Goal: Task Accomplishment & Management: Manage account settings

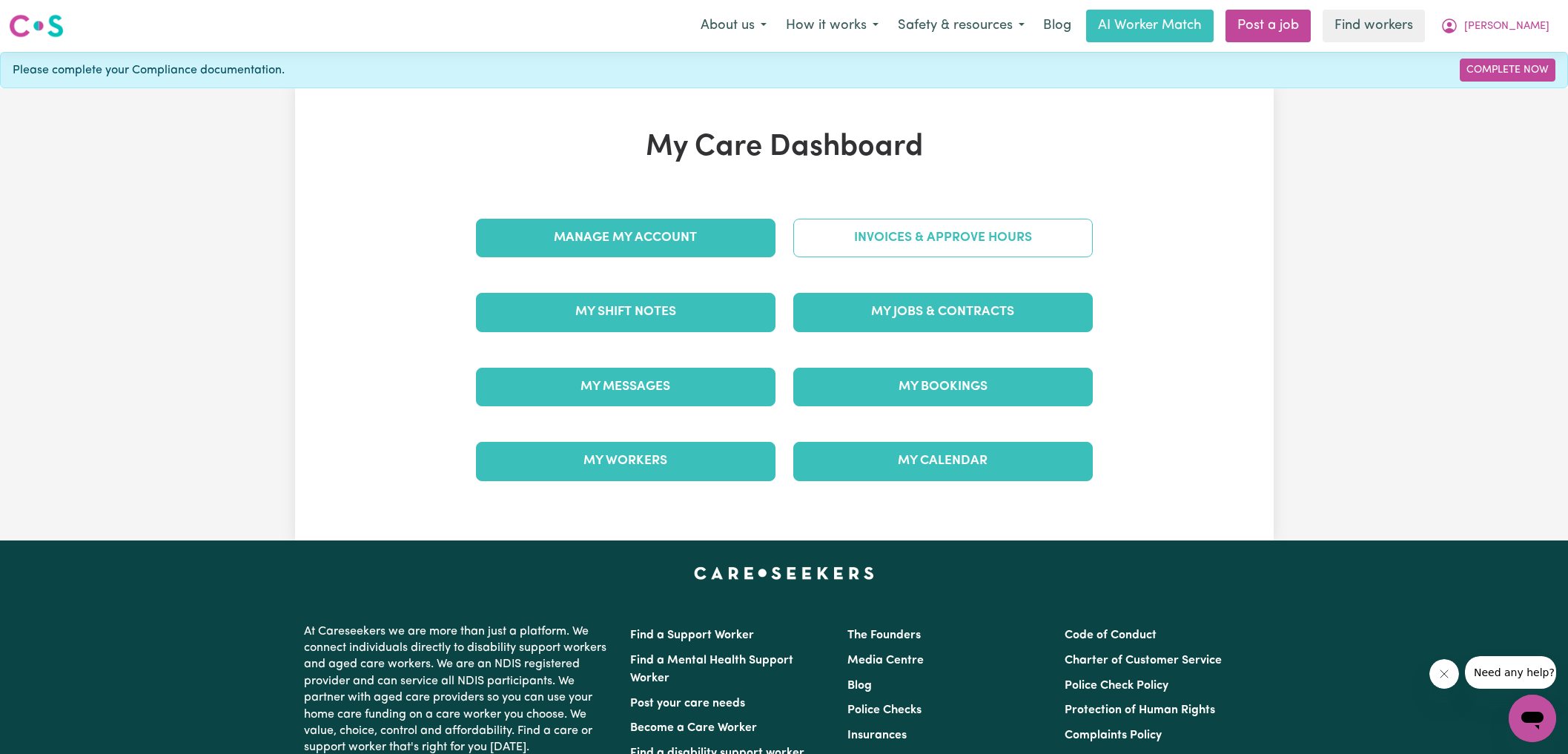
click at [843, 227] on link "Invoices & Approve Hours" at bounding box center [943, 238] width 299 height 39
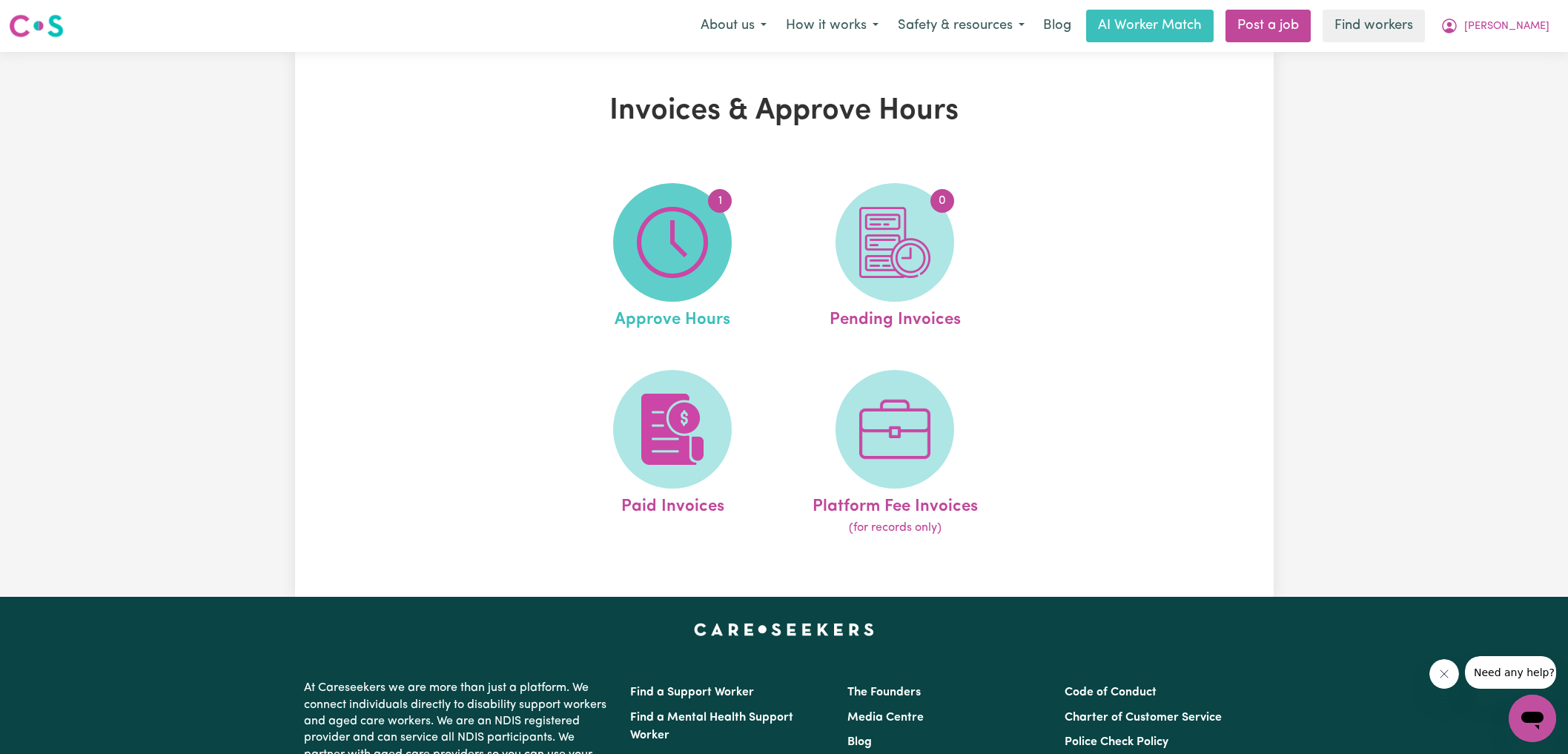
click at [712, 231] on span "1" at bounding box center [672, 242] width 119 height 119
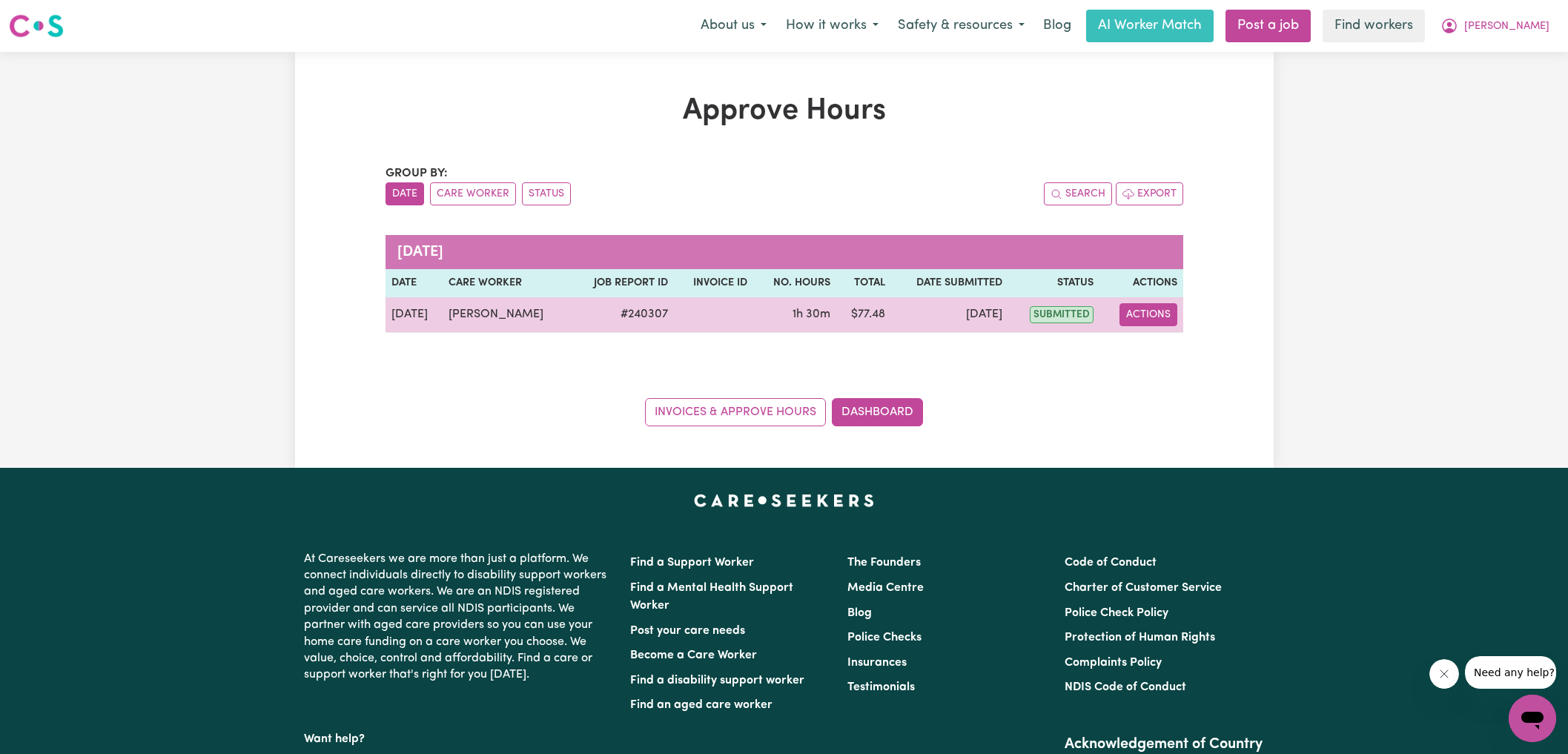
click at [1151, 315] on button "Actions" at bounding box center [1149, 315] width 58 height 23
click at [1167, 348] on link "View Job Report" at bounding box center [1185, 348] width 127 height 30
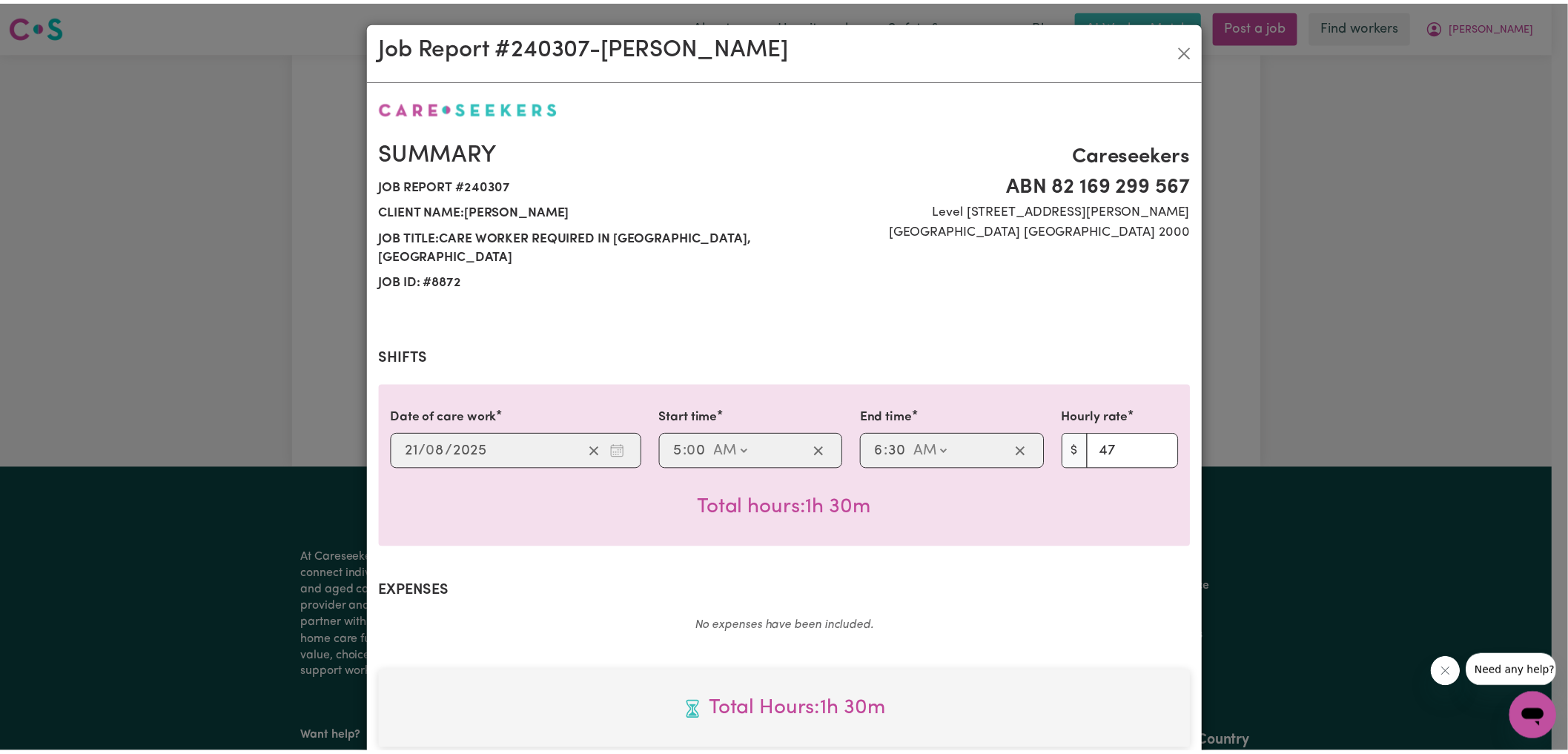
scroll to position [387, 0]
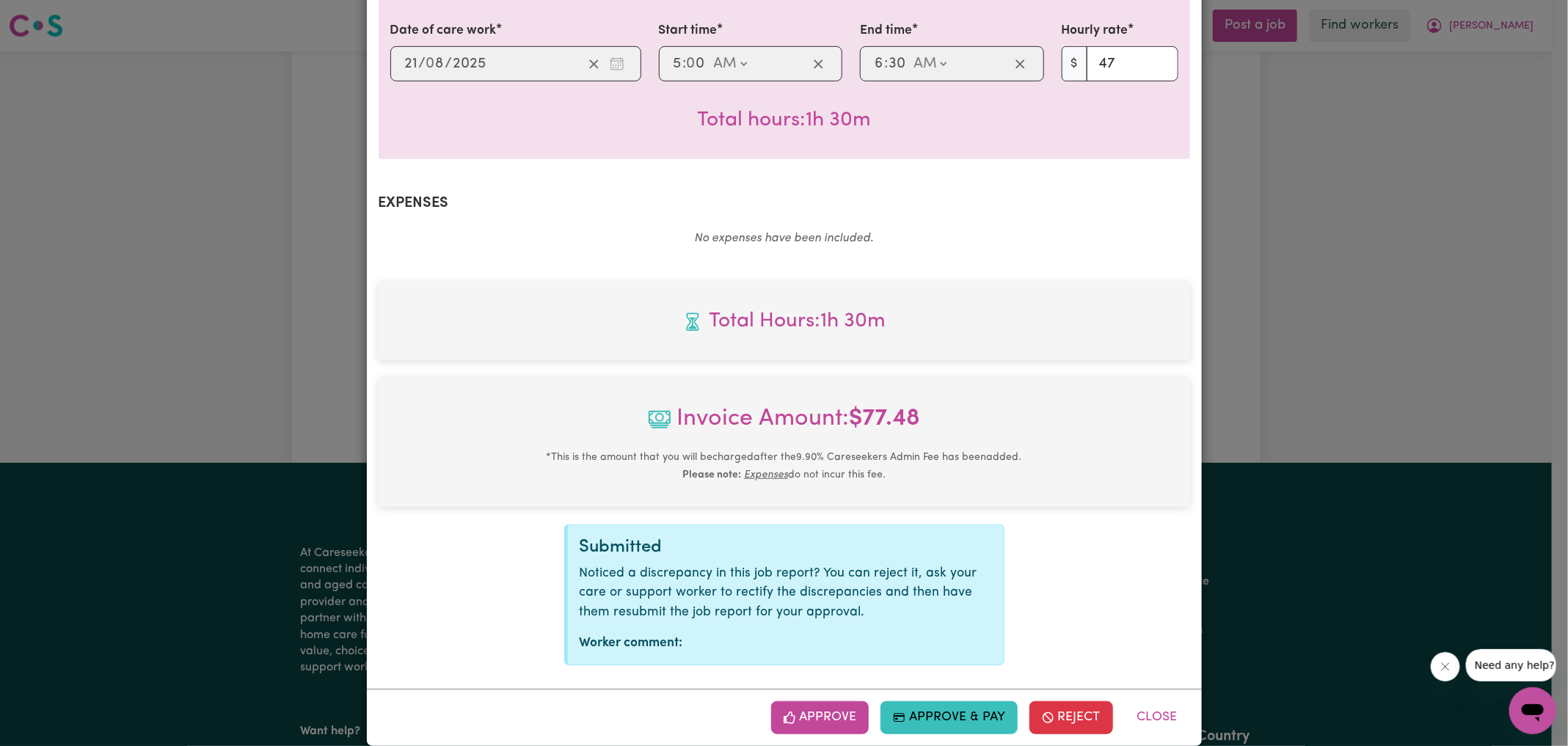
drag, startPoint x: 820, startPoint y: 693, endPoint x: 918, endPoint y: 590, distance: 142.2
click at [820, 701] on button "Approve" at bounding box center [820, 717] width 98 height 32
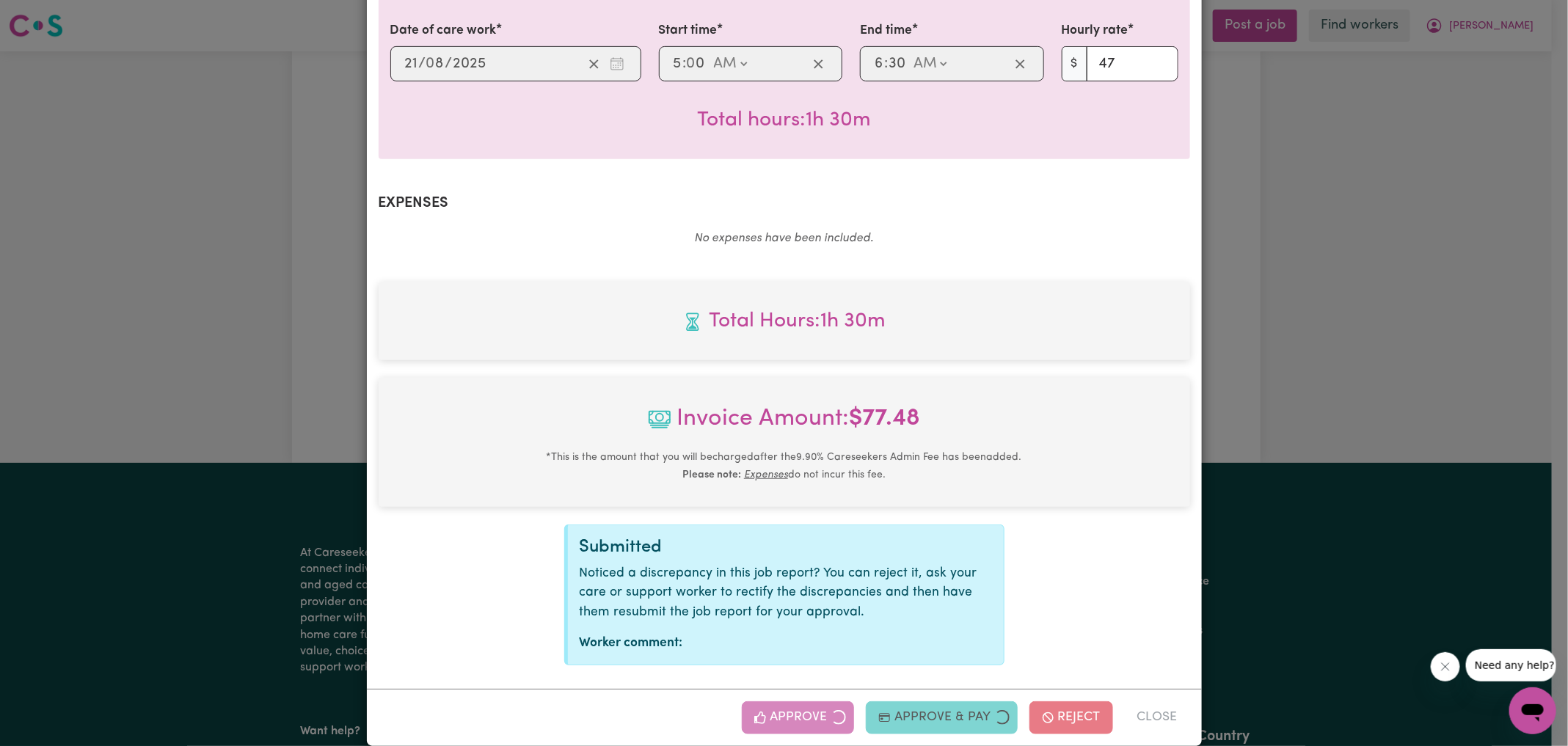
click at [1173, 377] on div "Invoice Amount: $ 77.48 * This is the amount that you will be charged after the…" at bounding box center [784, 442] width 812 height 129
click at [1265, 372] on div "Job Report # 240307 - [PERSON_NAME] Summary Job report # 240307 Client name: [P…" at bounding box center [784, 373] width 1568 height 746
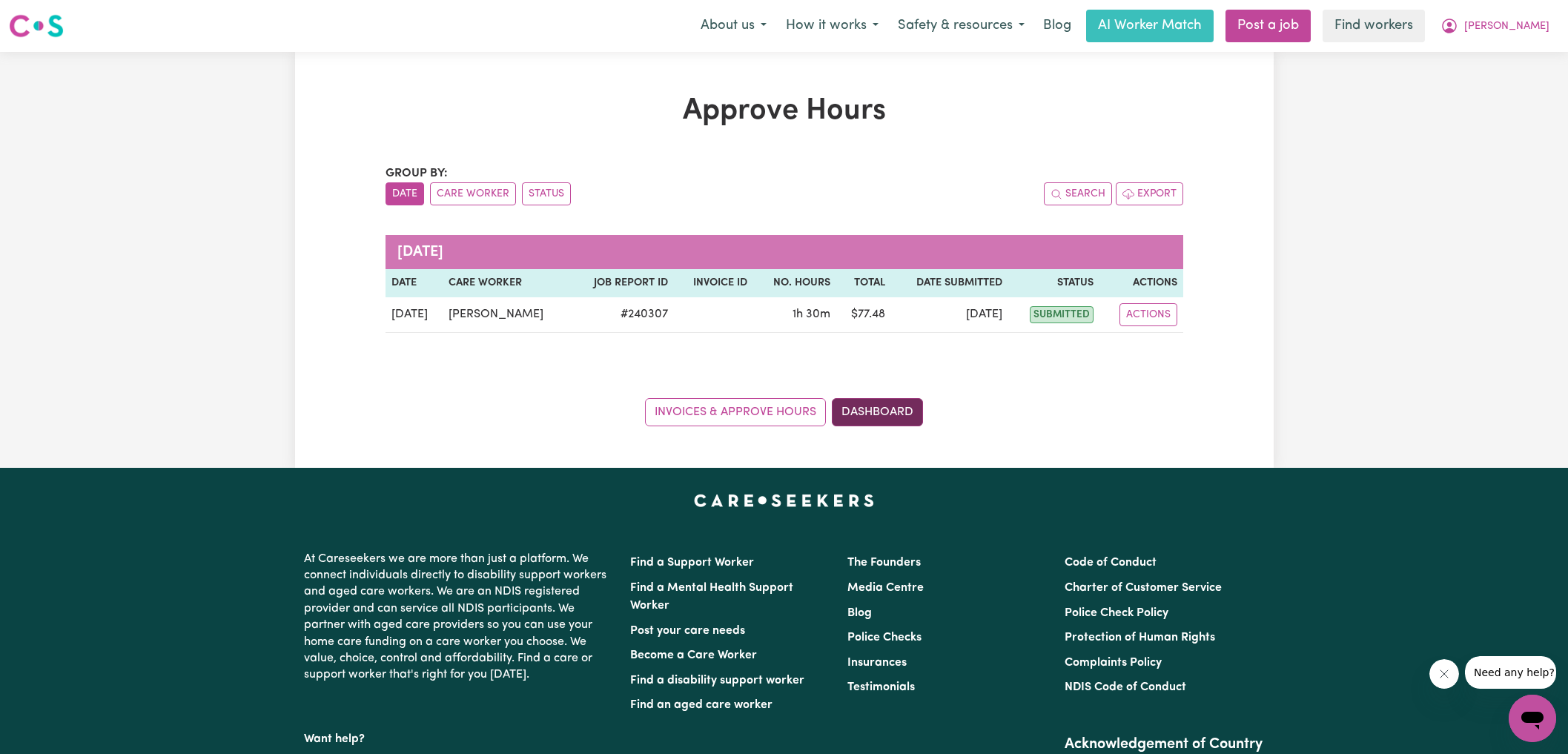
click at [904, 416] on link "Dashboard" at bounding box center [877, 412] width 91 height 28
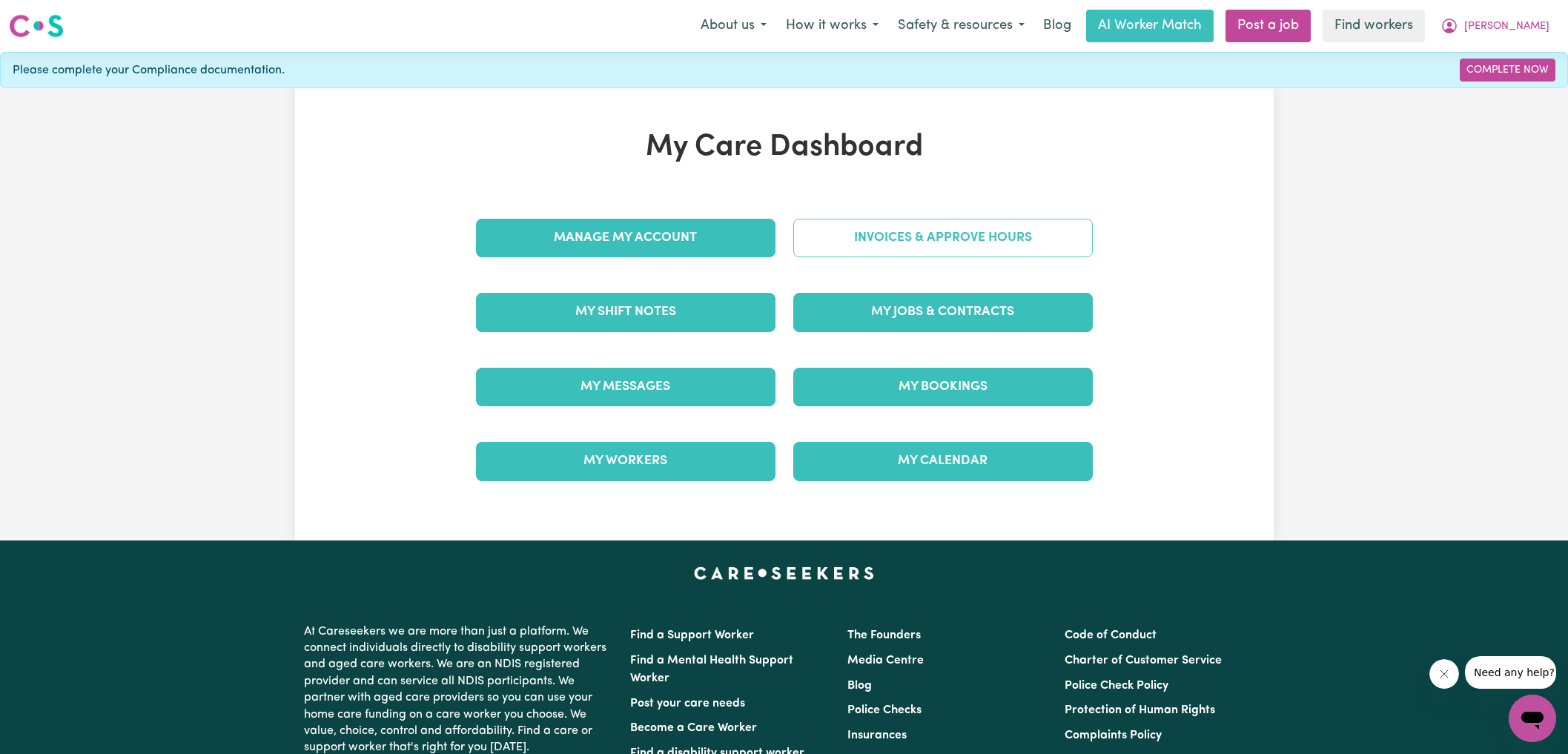
click at [907, 235] on link "Invoices & Approve Hours" at bounding box center [943, 238] width 299 height 39
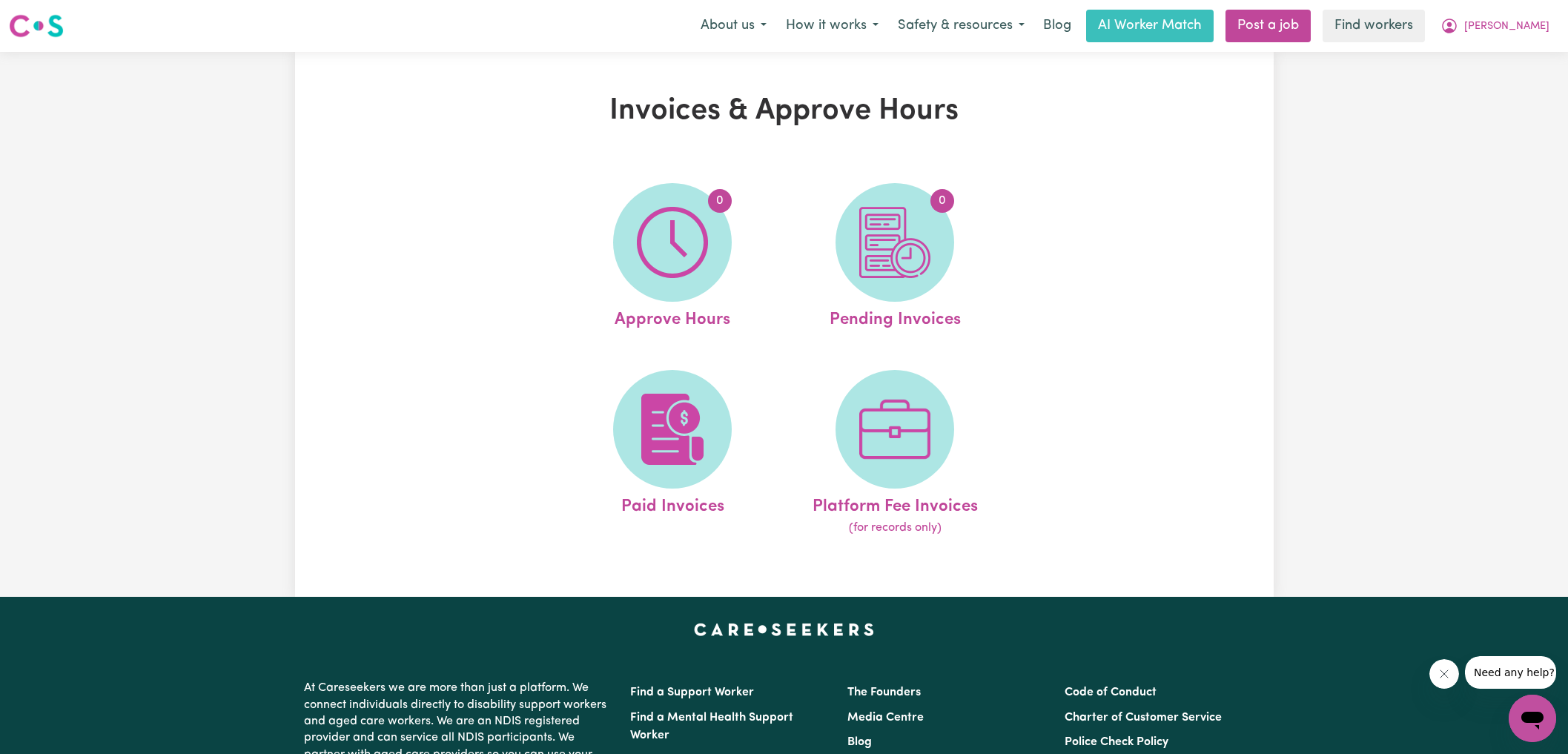
click at [912, 247] on img at bounding box center [895, 242] width 71 height 71
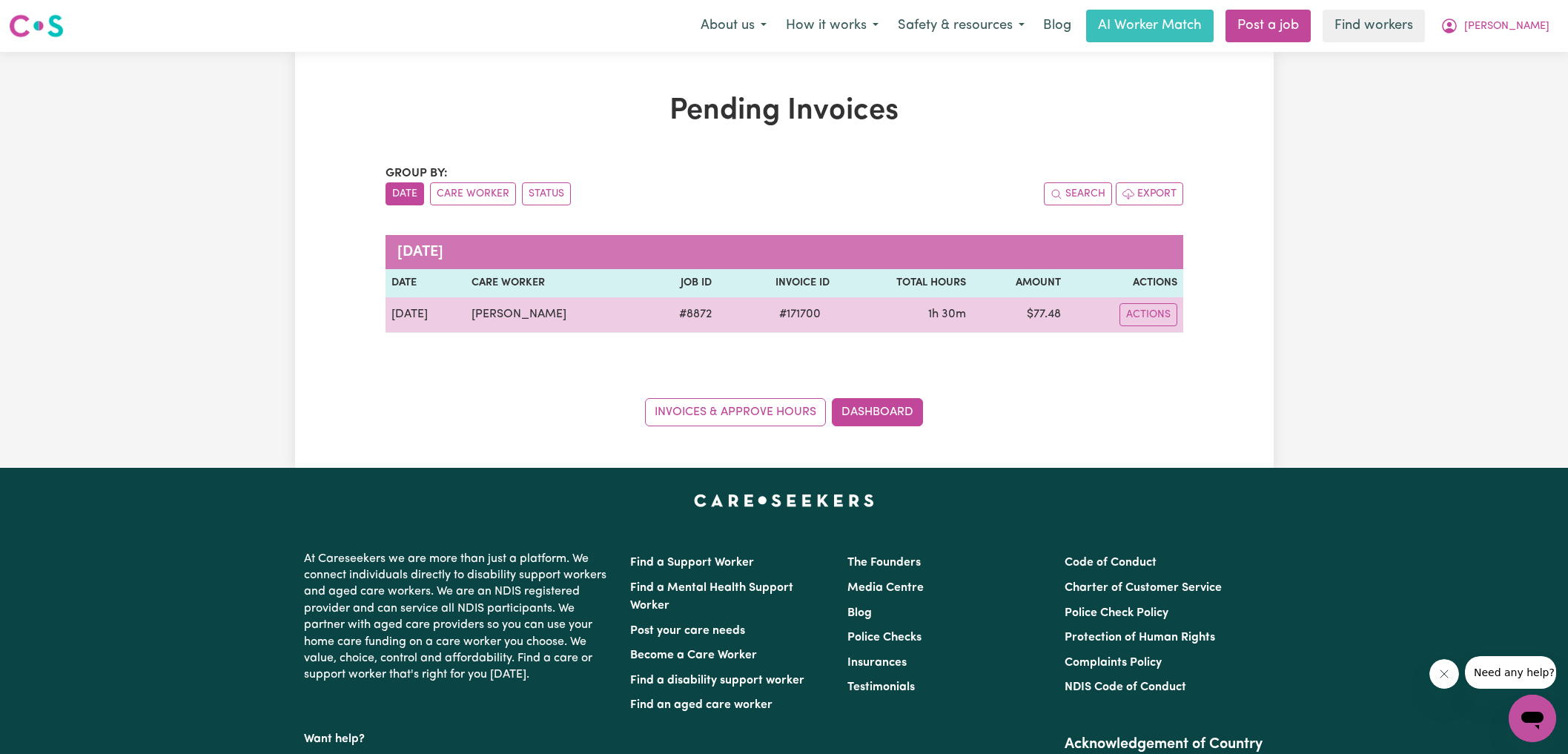
click at [783, 314] on span "# 171700" at bounding box center [800, 315] width 60 height 18
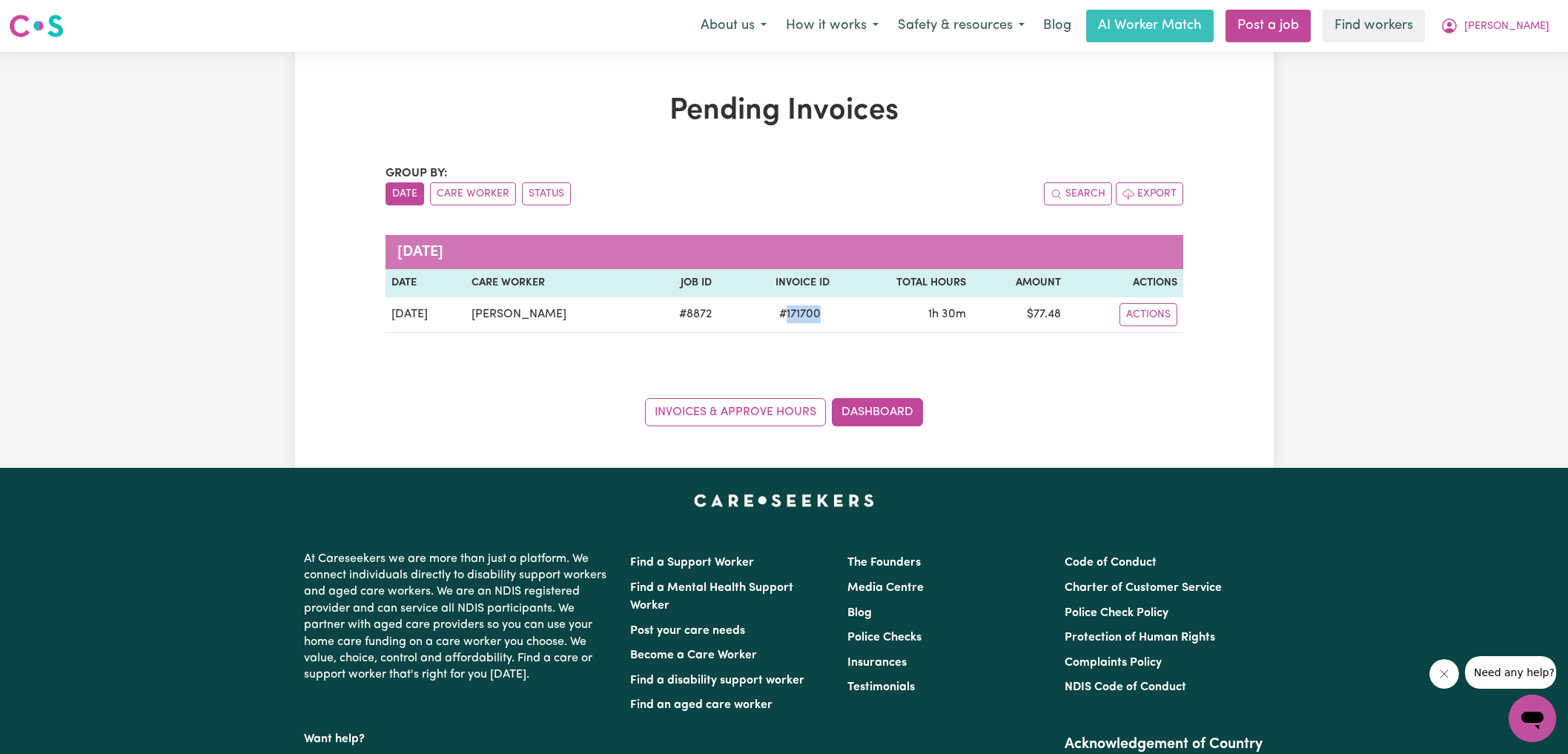
copy span "171700"
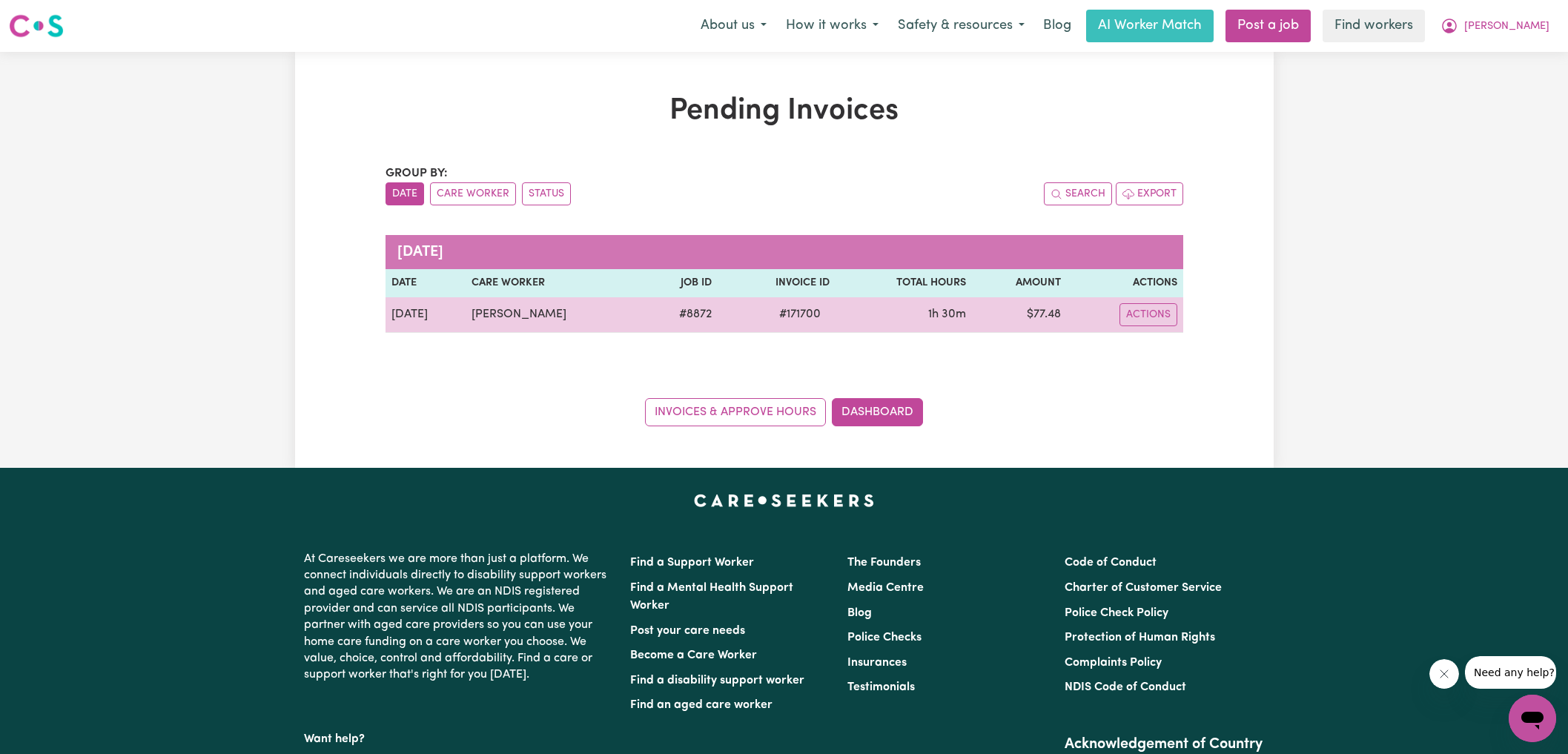
click at [1045, 310] on td "$ 77.48" at bounding box center [1020, 315] width 95 height 35
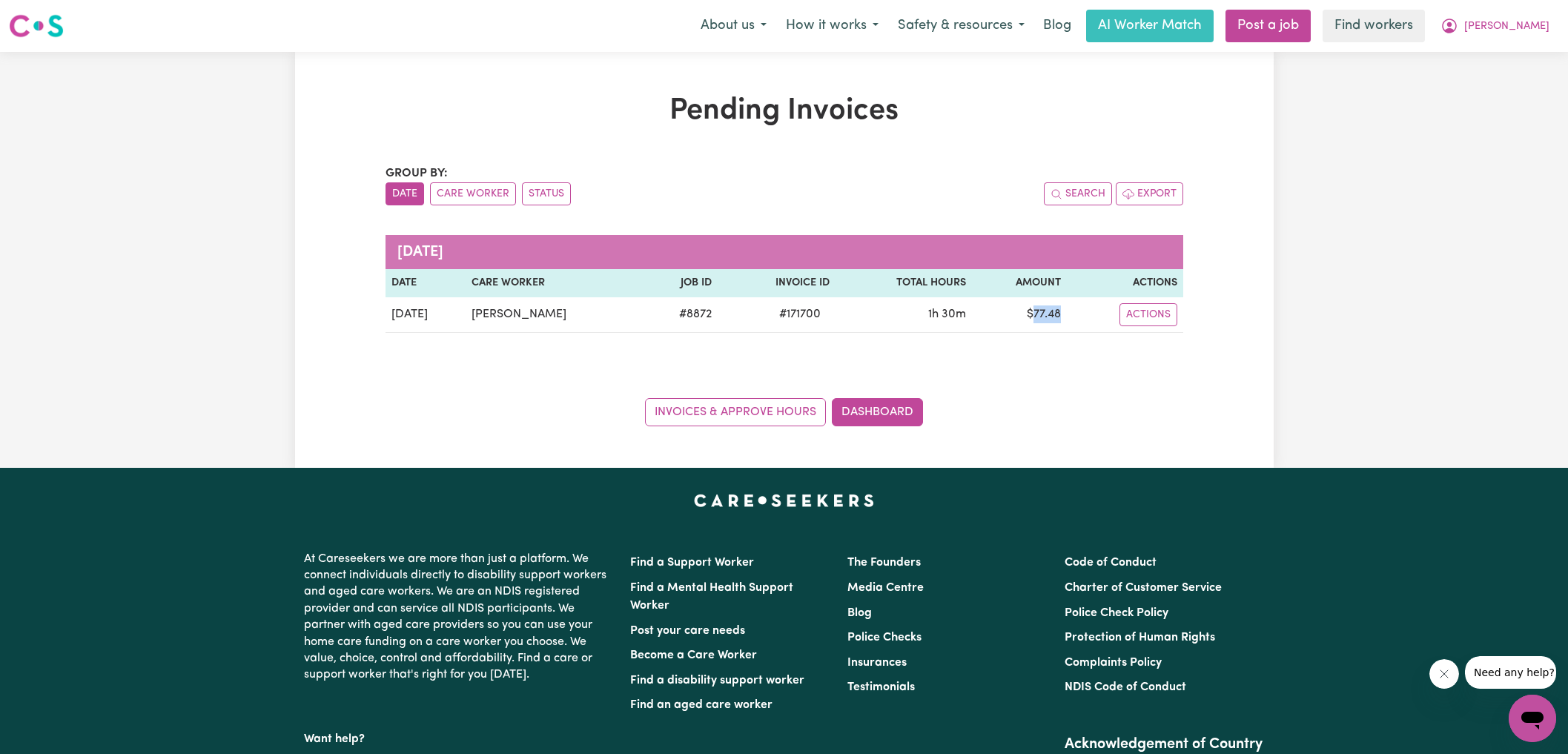
copy td "77.48"
drag, startPoint x: 1502, startPoint y: 27, endPoint x: 1499, endPoint y: 40, distance: 13.3
click at [1502, 27] on button "[PERSON_NAME]" at bounding box center [1495, 26] width 128 height 31
click at [1488, 88] on link "Logout" at bounding box center [1499, 85] width 117 height 28
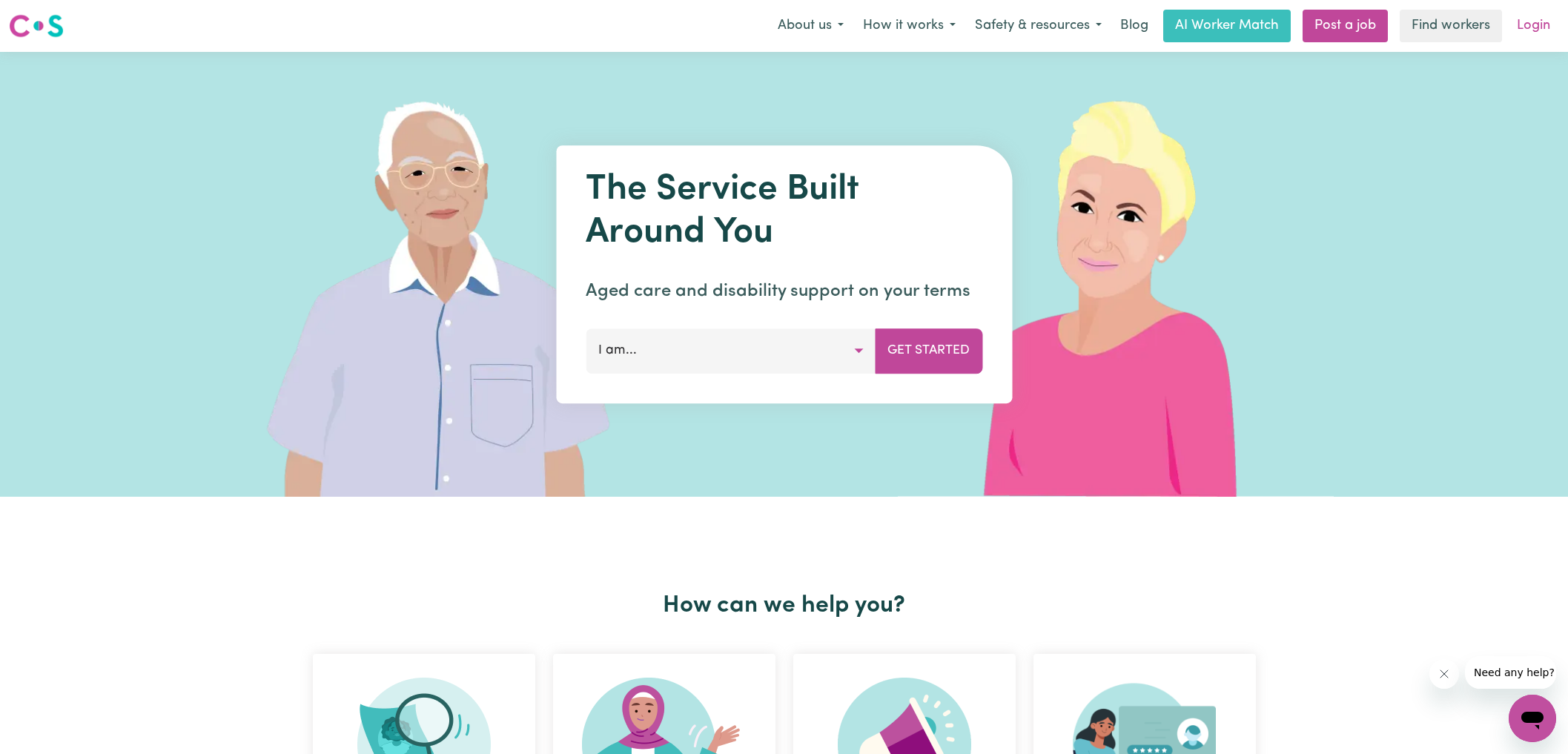
click at [1534, 27] on link "Login" at bounding box center [1533, 26] width 51 height 32
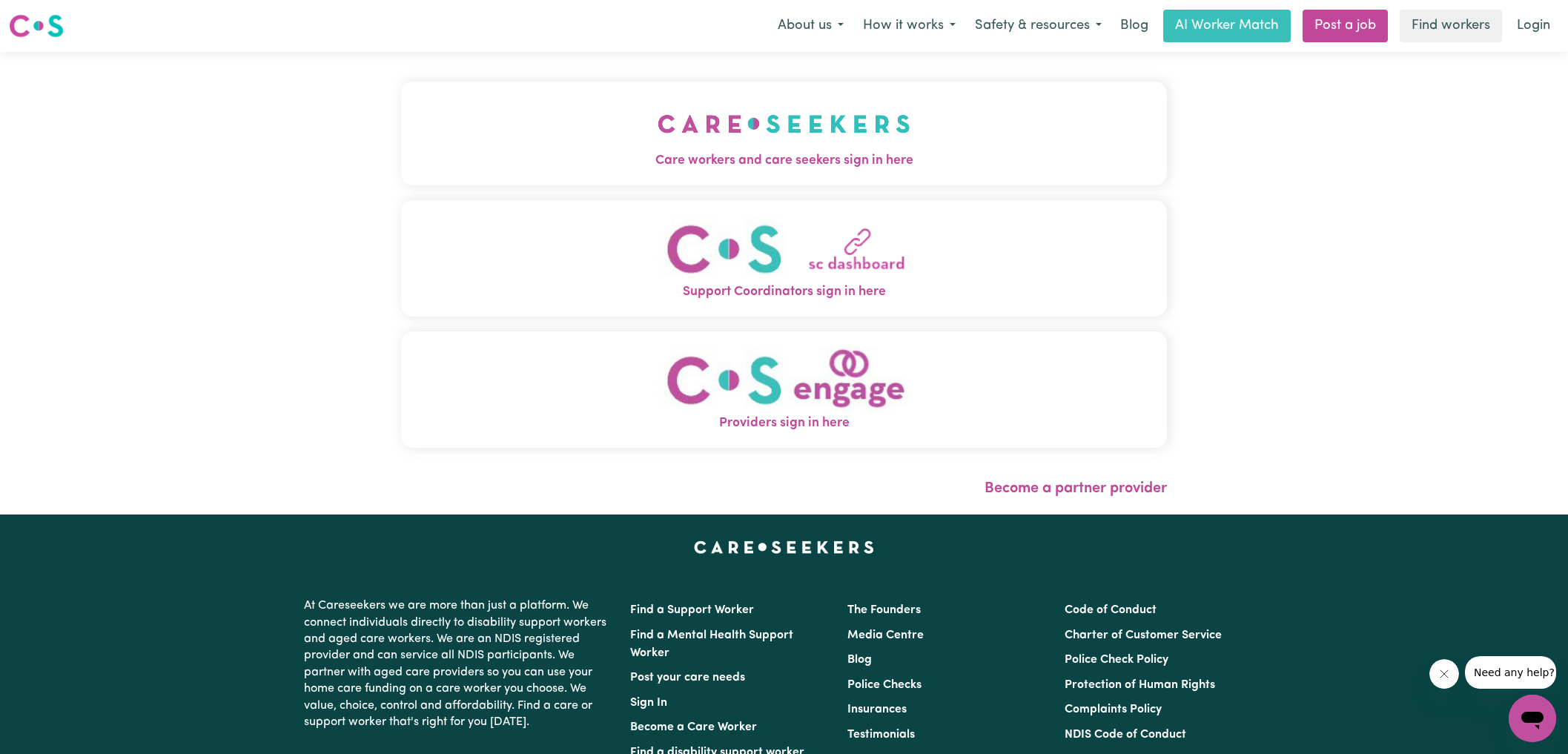
click at [515, 135] on button "Care workers and care seekers sign in here" at bounding box center [784, 133] width 767 height 104
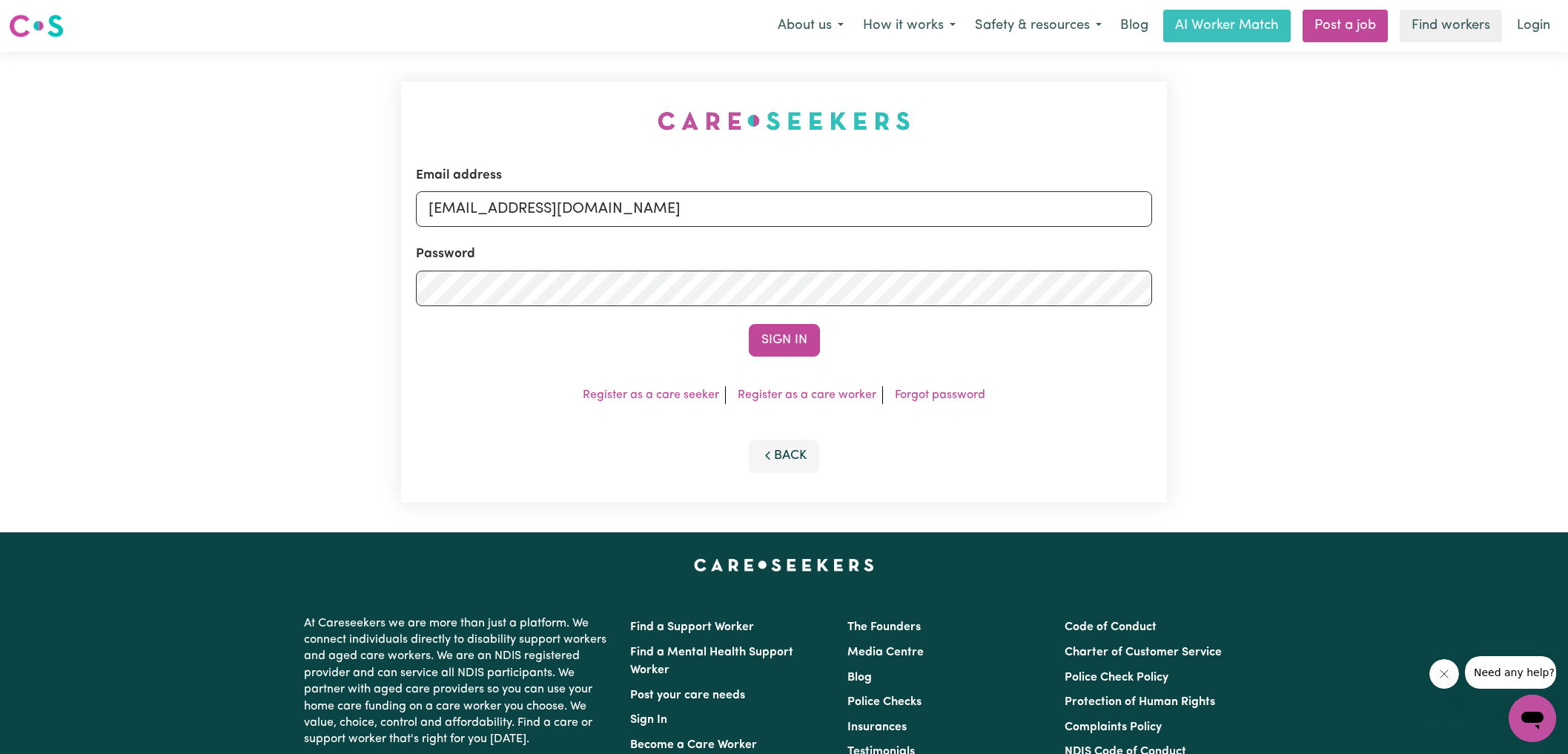
click at [463, 92] on div "Email address [EMAIL_ADDRESS][DOMAIN_NAME] Password Sign In Register as a care …" at bounding box center [784, 292] width 785 height 481
drag, startPoint x: 503, startPoint y: 210, endPoint x: 1175, endPoint y: 326, distance: 681.9
click at [1175, 326] on div "Email address [EMAIL_ADDRESS][DOMAIN_NAME] Password Sign In Register as a care …" at bounding box center [784, 292] width 785 height 481
type input "[EMAIL_ADDRESS][DOMAIN_NAME]"
click at [749, 324] on button "Sign In" at bounding box center [784, 340] width 71 height 32
